Goal: Check status

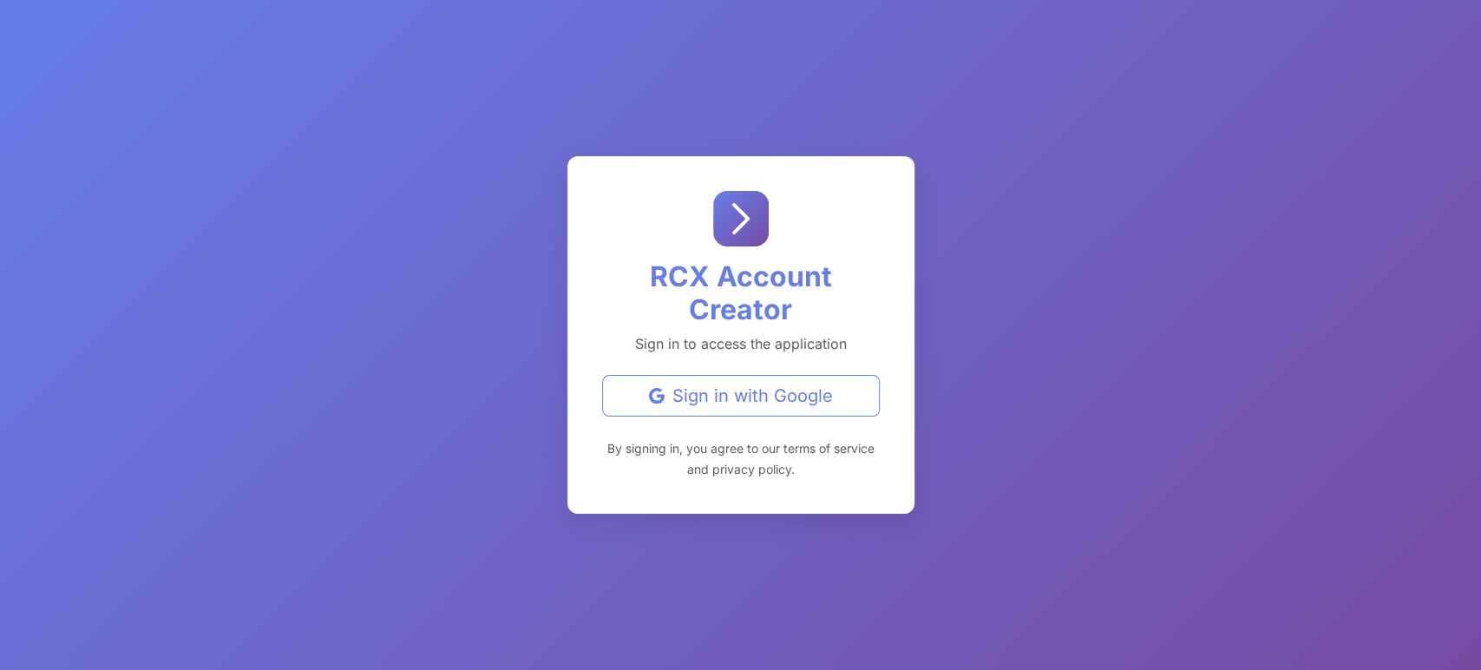
drag, startPoint x: 743, startPoint y: 236, endPoint x: 744, endPoint y: 254, distance: 18.2
click at [743, 237] on rect at bounding box center [741, 219] width 56 height 56
click at [757, 423] on div "RCX Account Creator Sign in to access the application Sign in with Google By si…" at bounding box center [741, 335] width 347 height 358
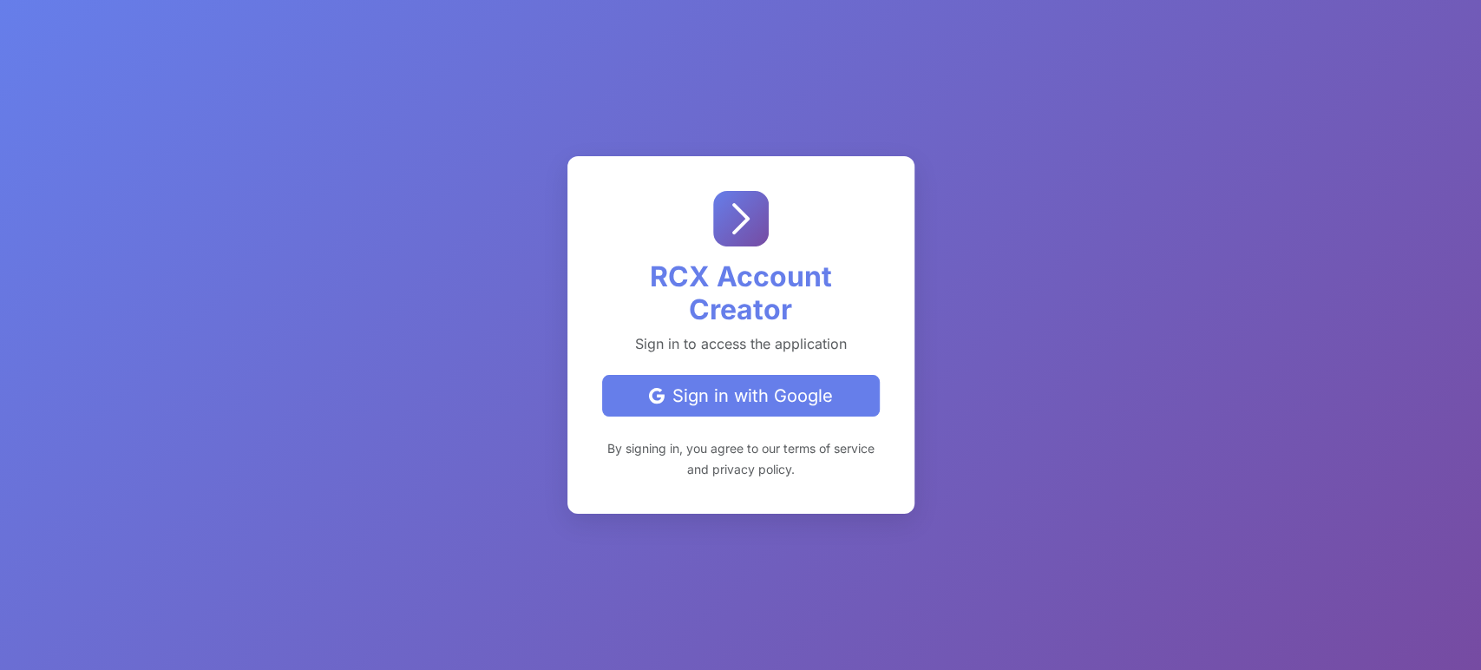
click at [758, 410] on button "Sign in with Google" at bounding box center [741, 396] width 278 height 42
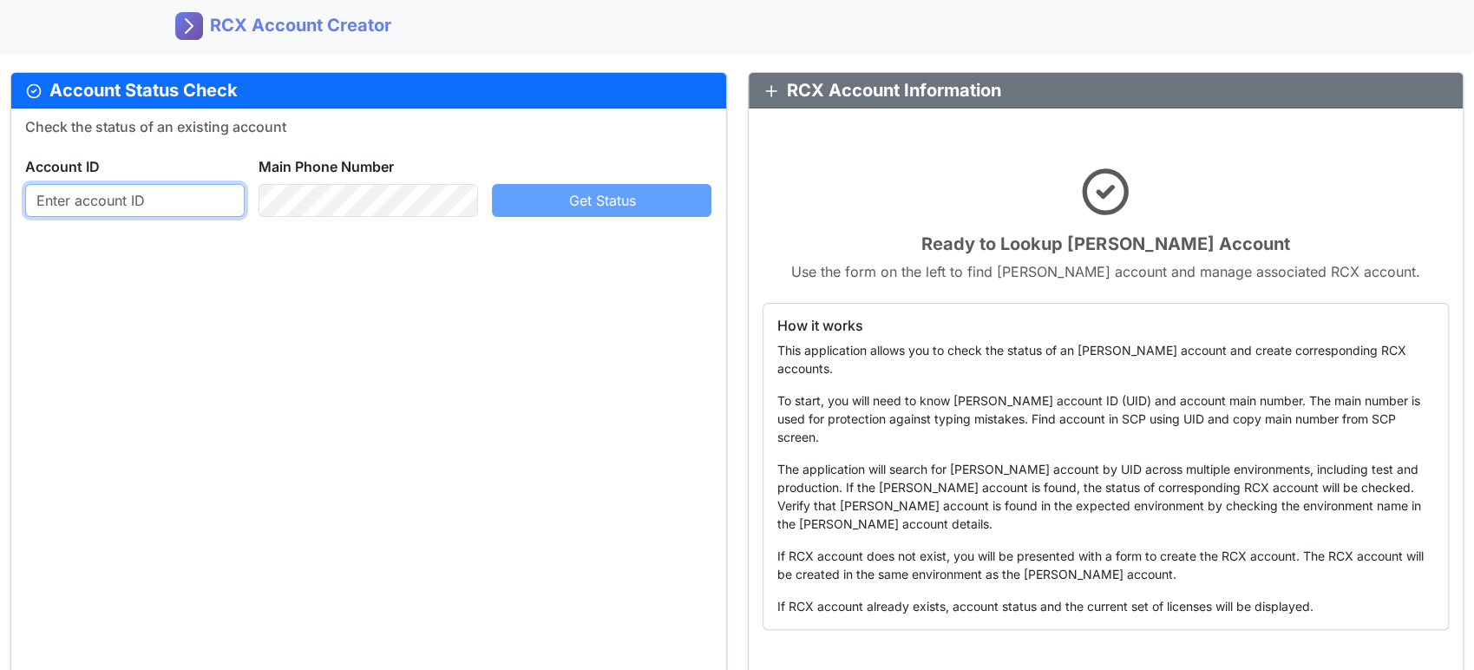
click at [143, 207] on input "text" at bounding box center [135, 200] width 220 height 33
paste input "754330104"
type input "754330104"
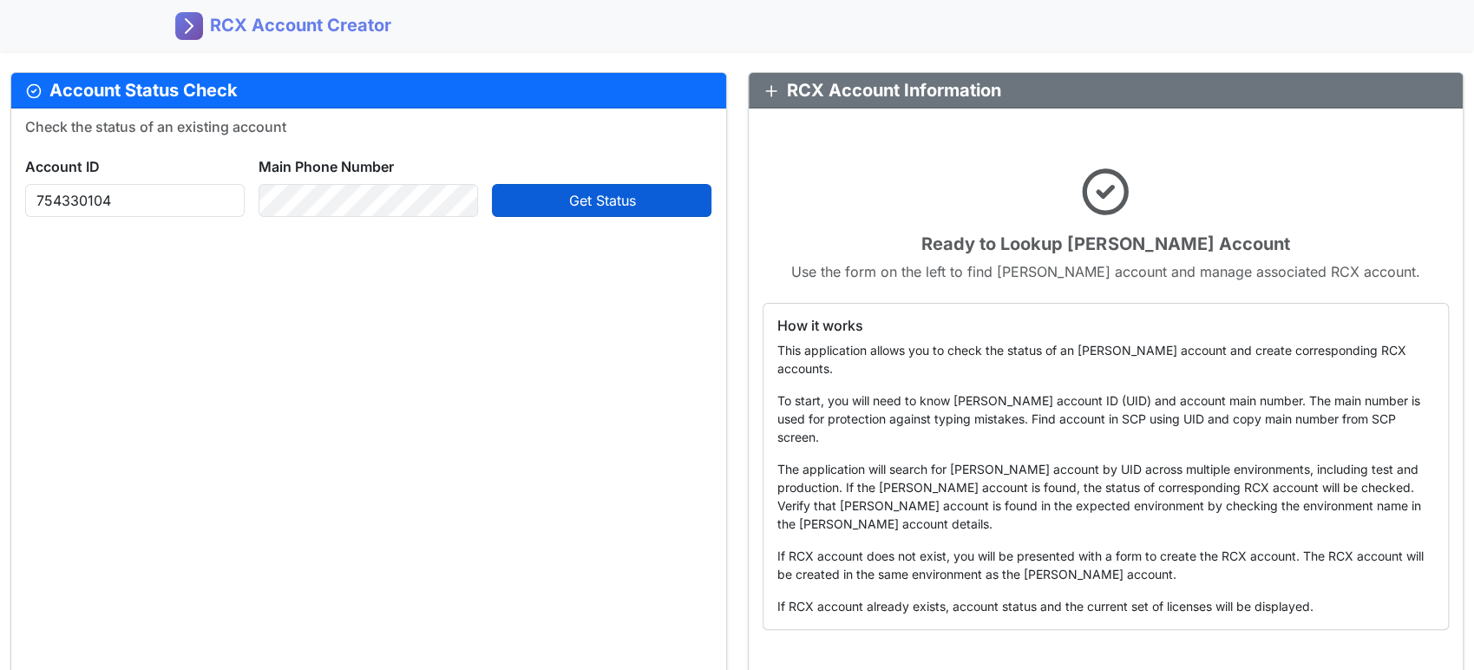
click at [528, 200] on button "Get Status" at bounding box center [602, 200] width 220 height 33
